Goal: Task Accomplishment & Management: Manage account settings

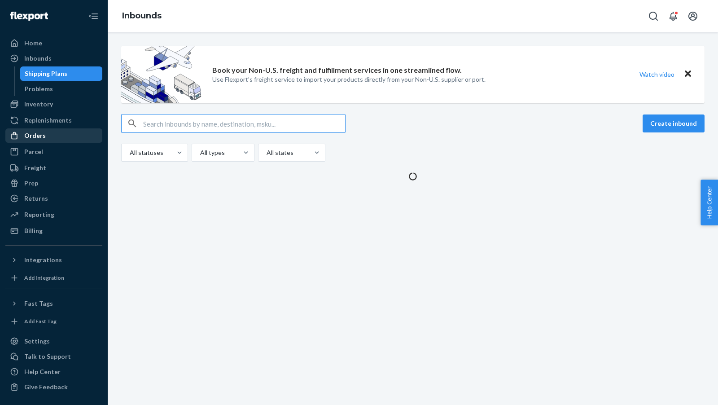
click at [31, 136] on div "Orders" at bounding box center [35, 135] width 22 height 9
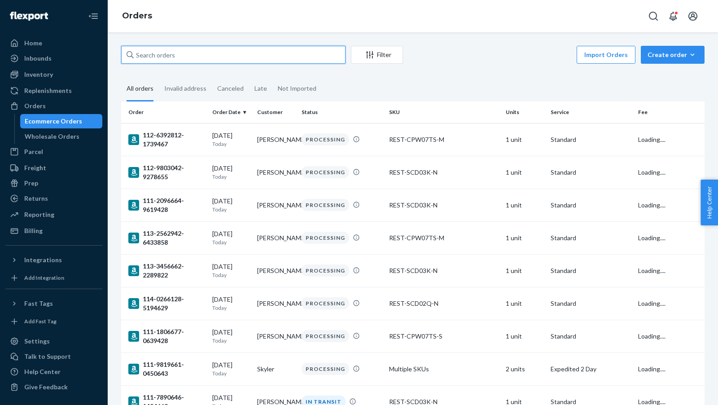
click at [155, 55] on input "text" at bounding box center [233, 55] width 224 height 18
paste input "PD1813352"
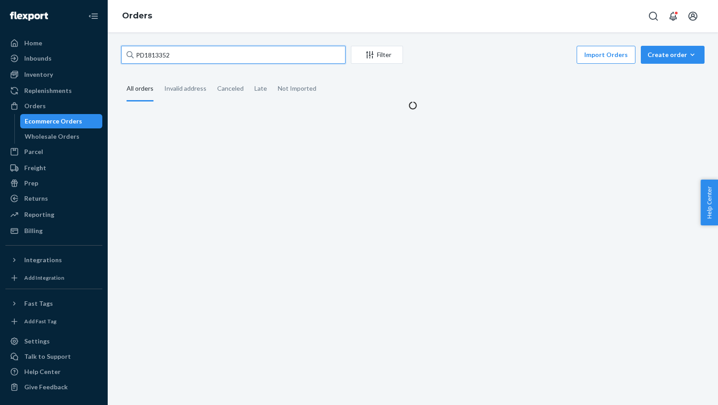
type input "PD1813352"
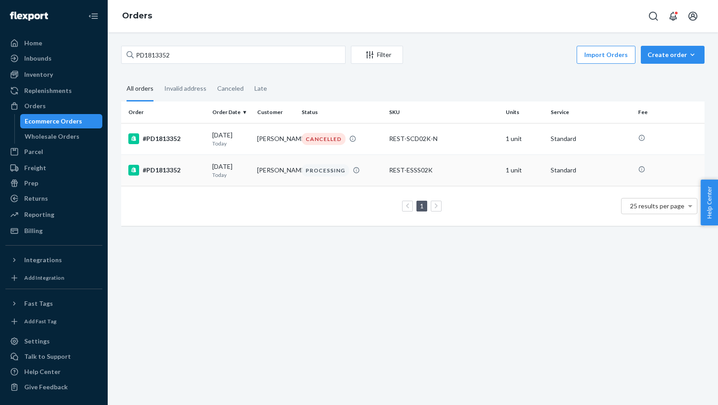
click at [174, 172] on div "#PD1813352" at bounding box center [166, 170] width 77 height 11
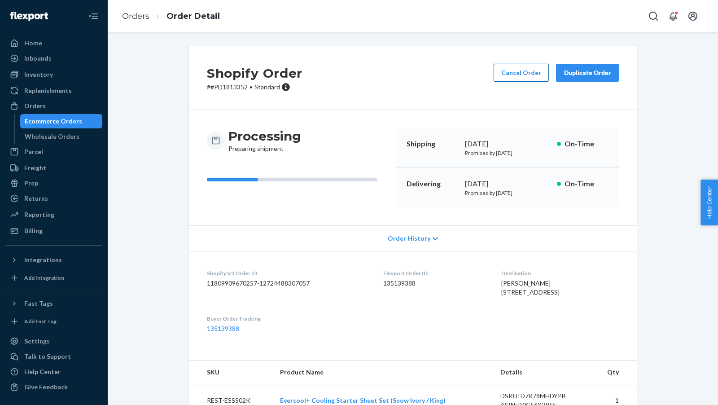
click at [506, 78] on button "Cancel Order" at bounding box center [520, 73] width 55 height 18
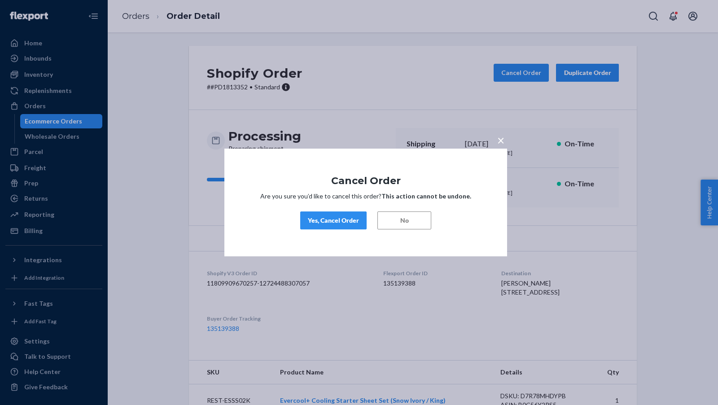
click at [343, 213] on button "Yes, Cancel Order" at bounding box center [333, 220] width 66 height 18
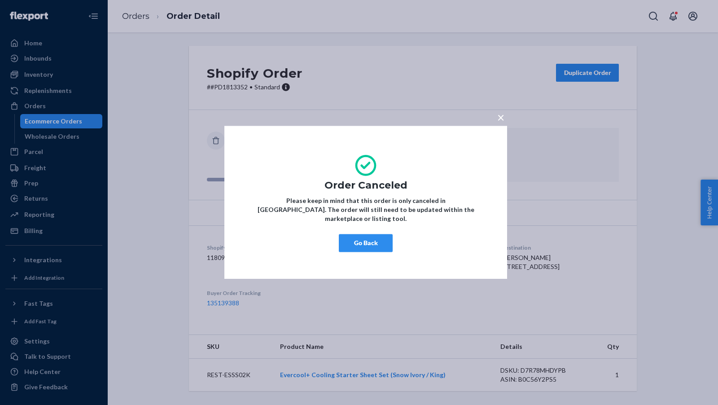
click at [353, 239] on button "Go Back" at bounding box center [366, 243] width 54 height 18
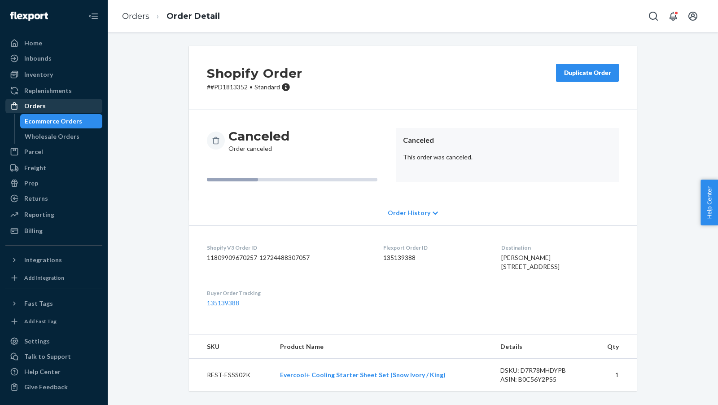
click at [24, 107] on div "Orders" at bounding box center [35, 105] width 22 height 9
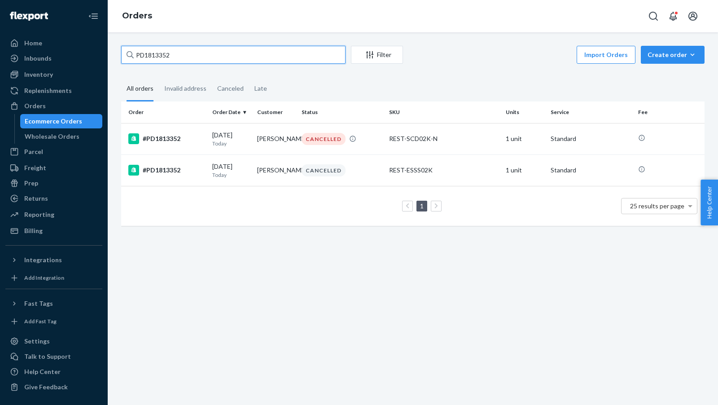
click at [196, 57] on input "PD1813352" at bounding box center [233, 55] width 224 height 18
paste input "133507"
type input "PD1133507"
click at [158, 141] on div "#PD1133507" at bounding box center [166, 138] width 77 height 11
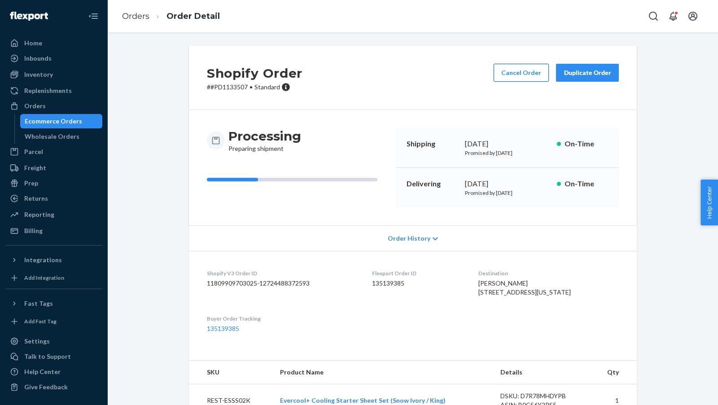
click at [522, 73] on button "Cancel Order" at bounding box center [520, 73] width 55 height 18
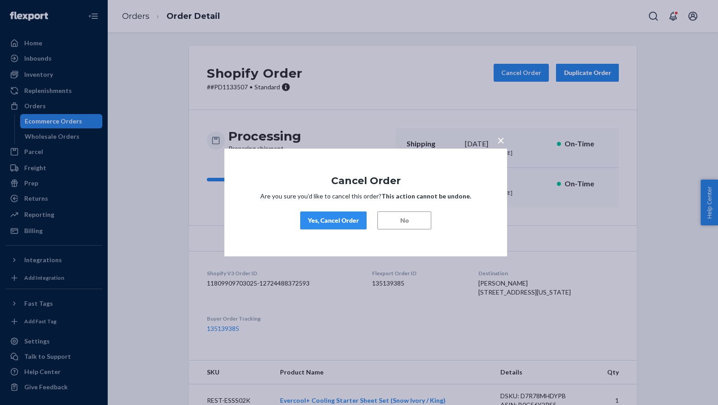
click at [322, 216] on div "Yes, Cancel Order" at bounding box center [333, 220] width 51 height 9
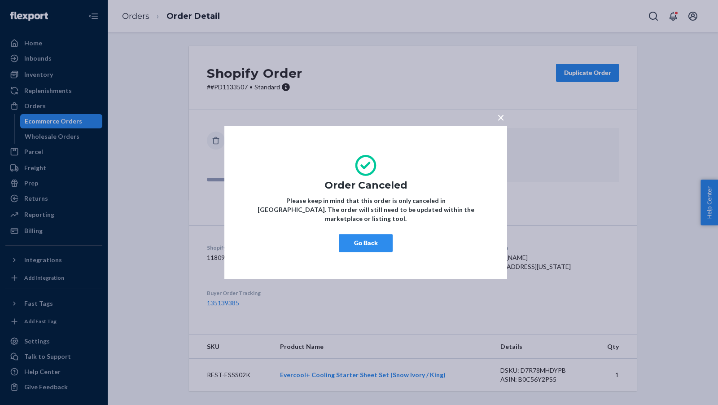
click at [352, 236] on button "Go Back" at bounding box center [366, 243] width 54 height 18
